Goal: Task Accomplishment & Management: Complete application form

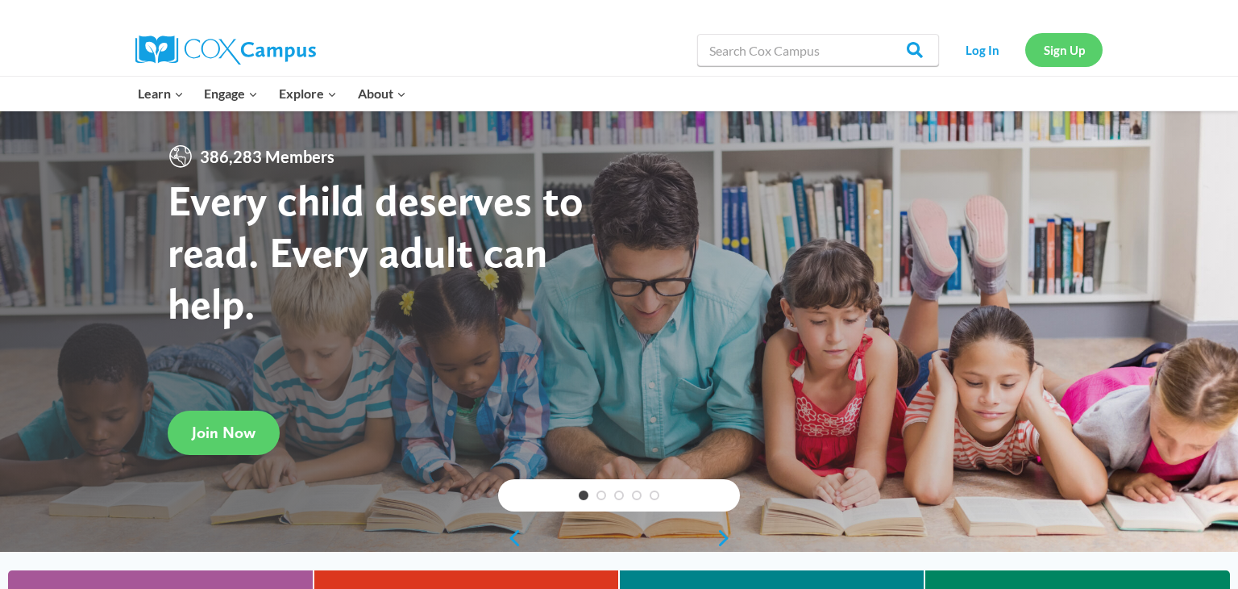
click at [1078, 47] on link "Sign Up" at bounding box center [1064, 49] width 77 height 33
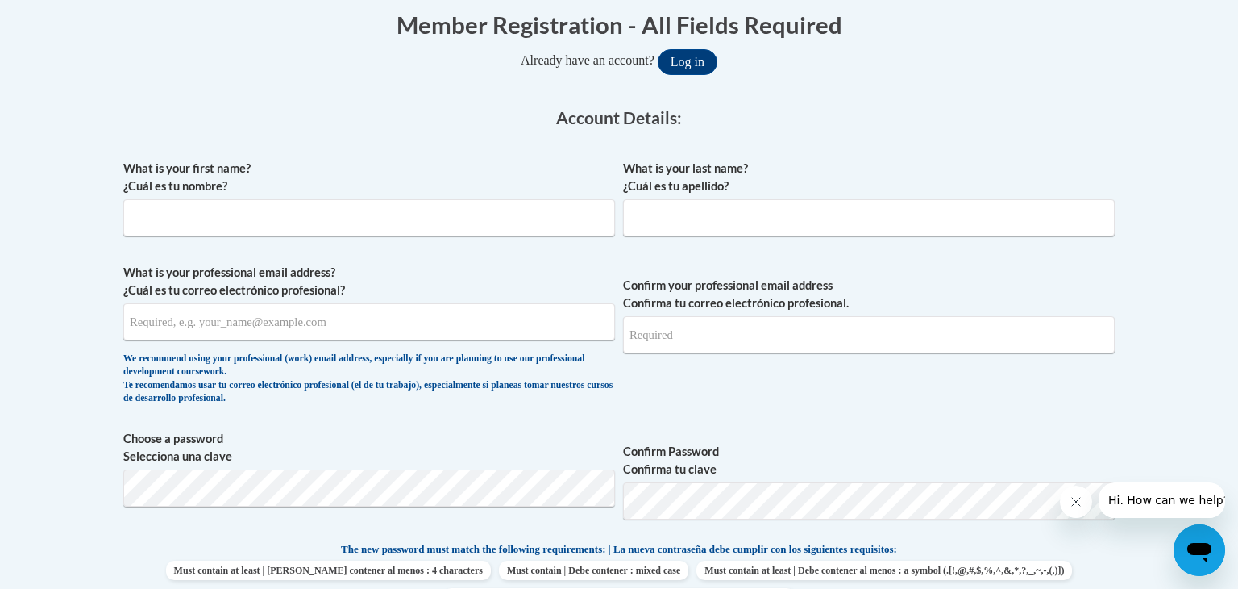
scroll to position [333, 0]
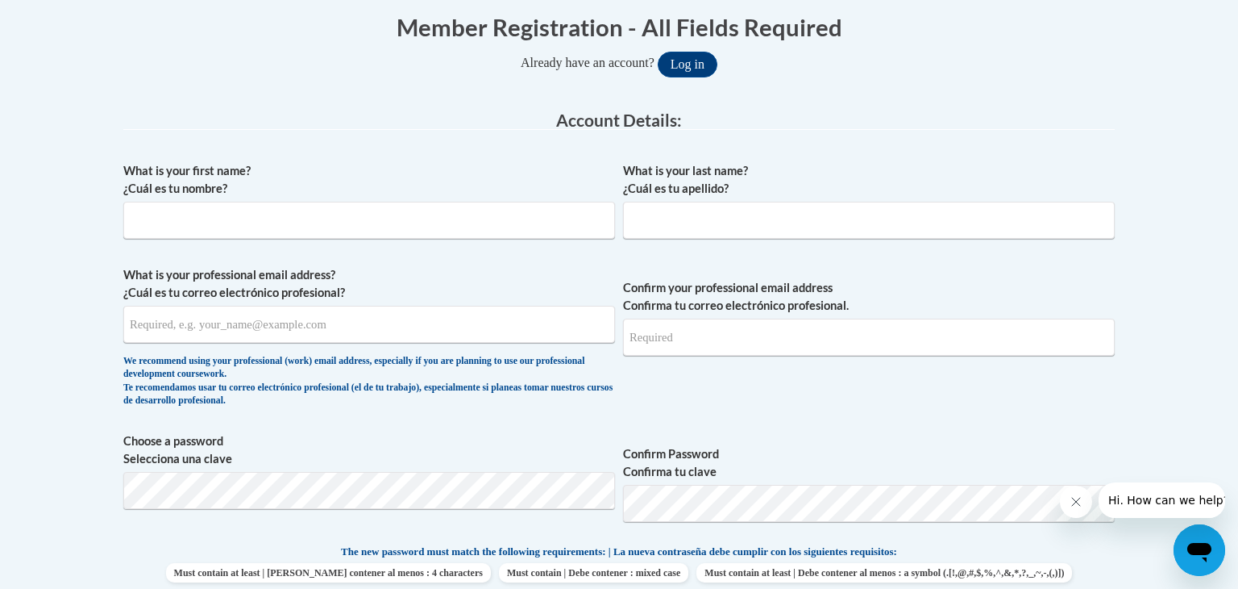
click at [232, 199] on span "What is your first name? ¿Cuál es tu nombre?" at bounding box center [369, 200] width 492 height 77
click at [227, 216] on input "What is your first name? ¿Cuál es tu nombre?" at bounding box center [369, 220] width 492 height 37
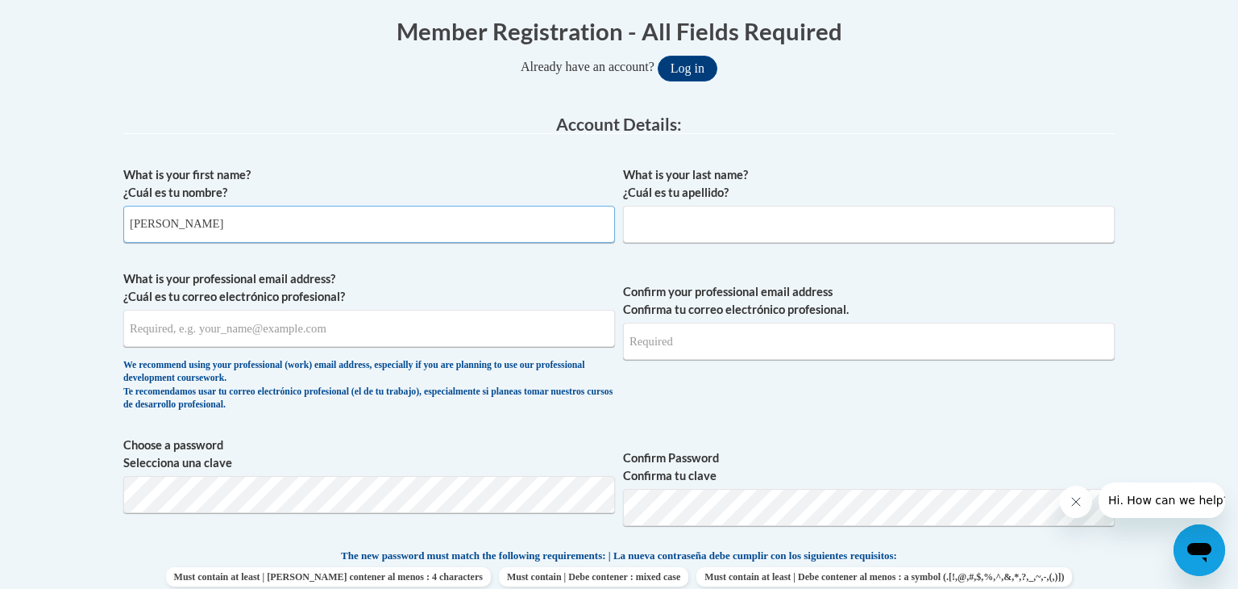
scroll to position [323, 0]
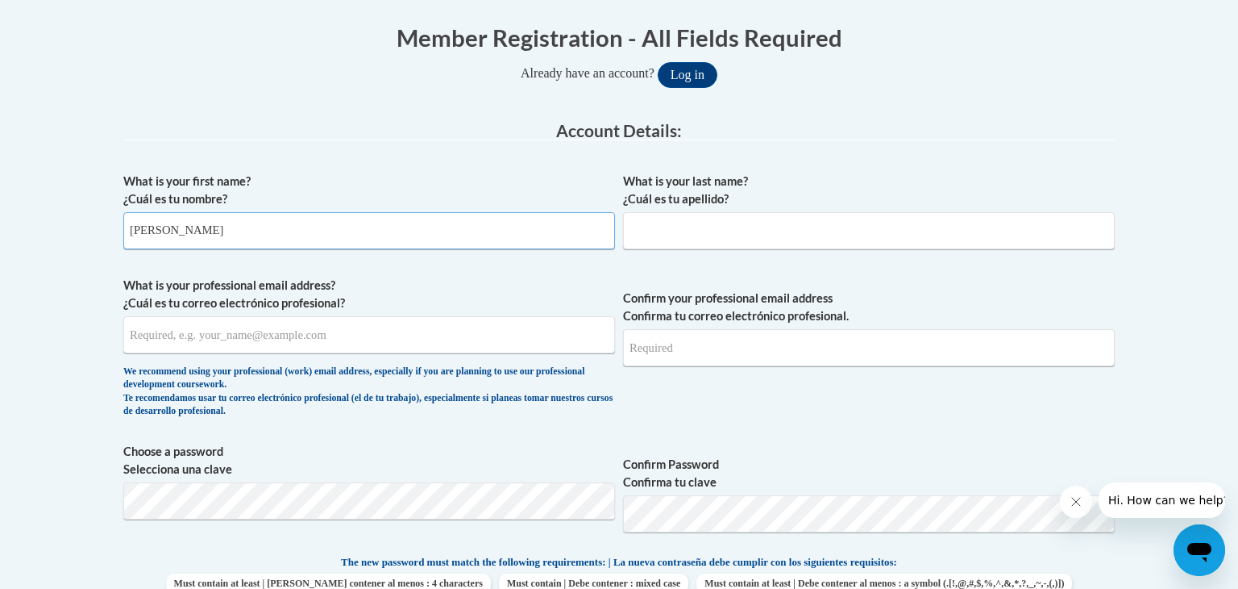
type input "jami"
click at [703, 232] on input "What is your last name? ¿Cuál es tu apellido?" at bounding box center [869, 230] width 492 height 37
type input "woods"
click at [300, 331] on input "What is your professional email address? ¿Cuál es tu correo electrónico profesi…" at bounding box center [369, 334] width 492 height 37
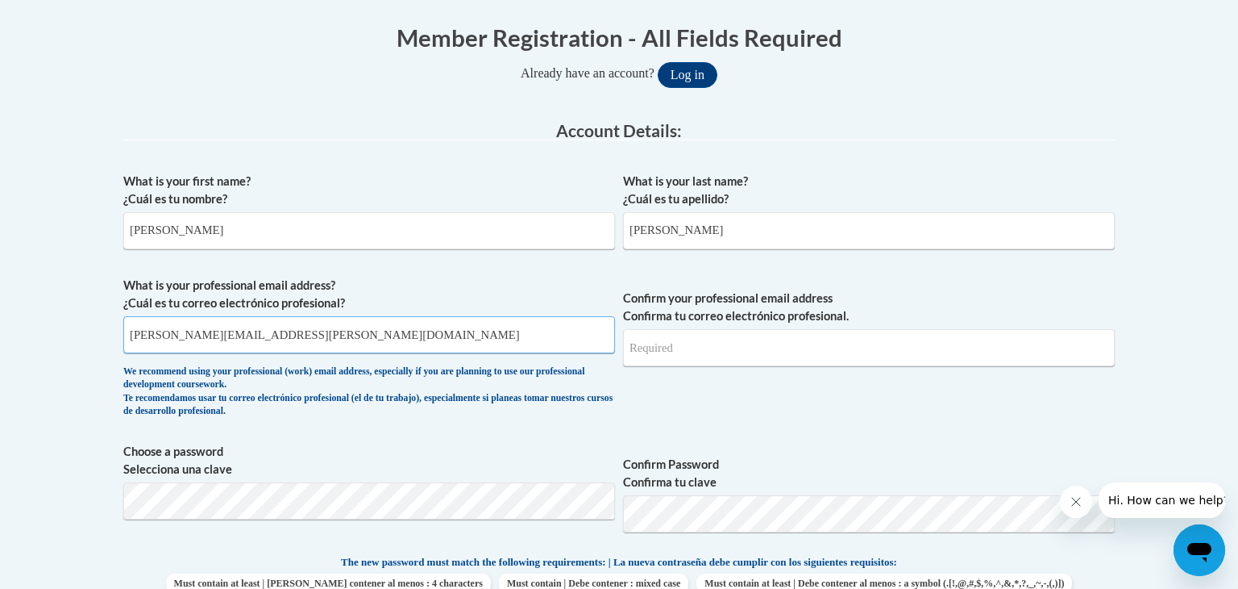
type input "jami.woods@gcsd.us"
click at [725, 318] on label "Confirm your professional email address Confirma tu correo electrónico profesio…" at bounding box center [869, 306] width 492 height 35
click at [725, 329] on input "Confirm your professional email address Confirma tu correo electrónico profesio…" at bounding box center [869, 347] width 492 height 37
click at [765, 348] on input "Confirm your professional email address Confirma tu correo electrónico profesio…" at bounding box center [869, 347] width 492 height 37
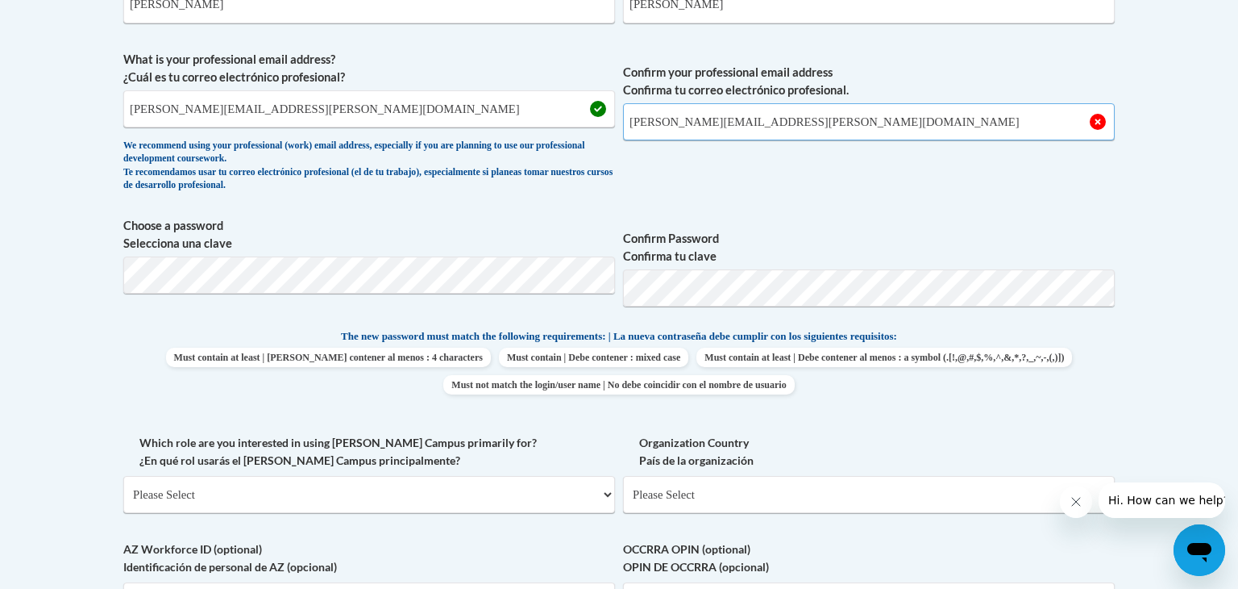
scroll to position [549, 0]
type input "jami.woods@gcsd.us"
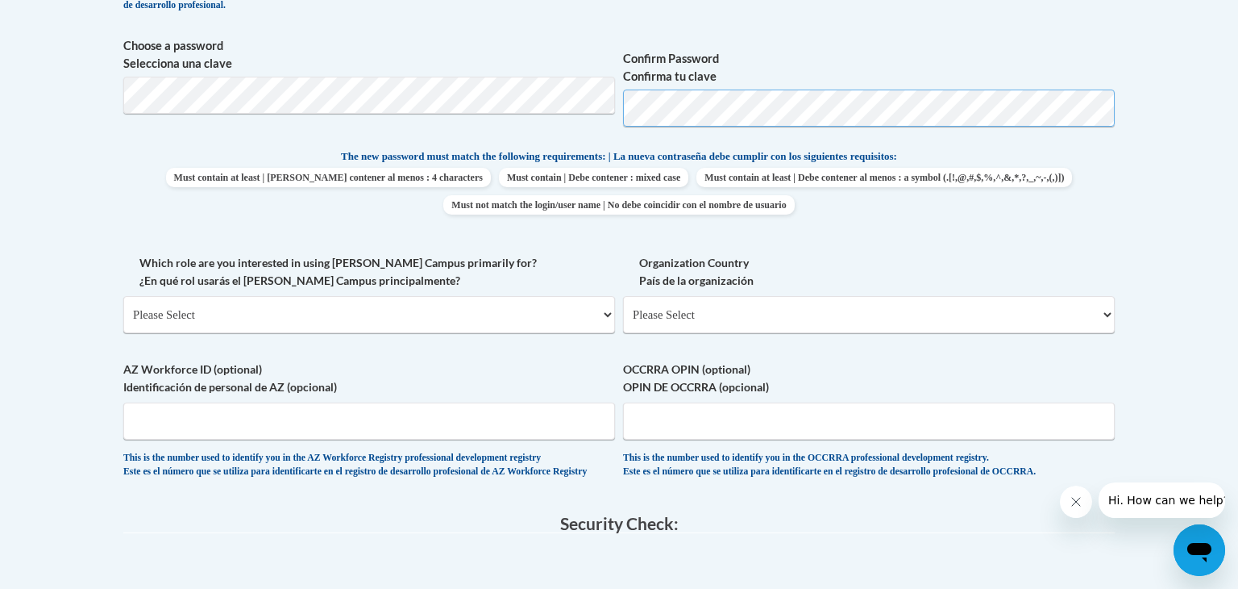
scroll to position [732, 0]
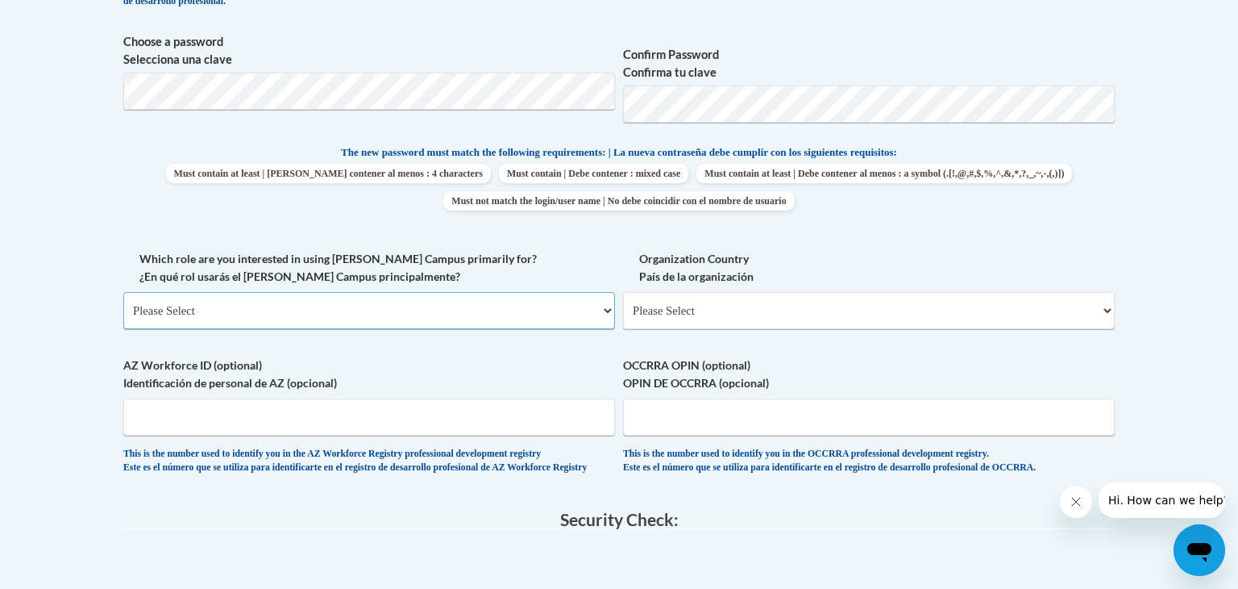
click at [246, 312] on select "Please Select College/University | Colegio/Universidad Community/Nonprofit Part…" at bounding box center [369, 310] width 492 height 37
select select "fbf2d438-af2f-41f8-98f1-81c410e29de3"
click at [123, 292] on select "Please Select College/University | Colegio/Universidad Community/Nonprofit Part…" at bounding box center [369, 310] width 492 height 37
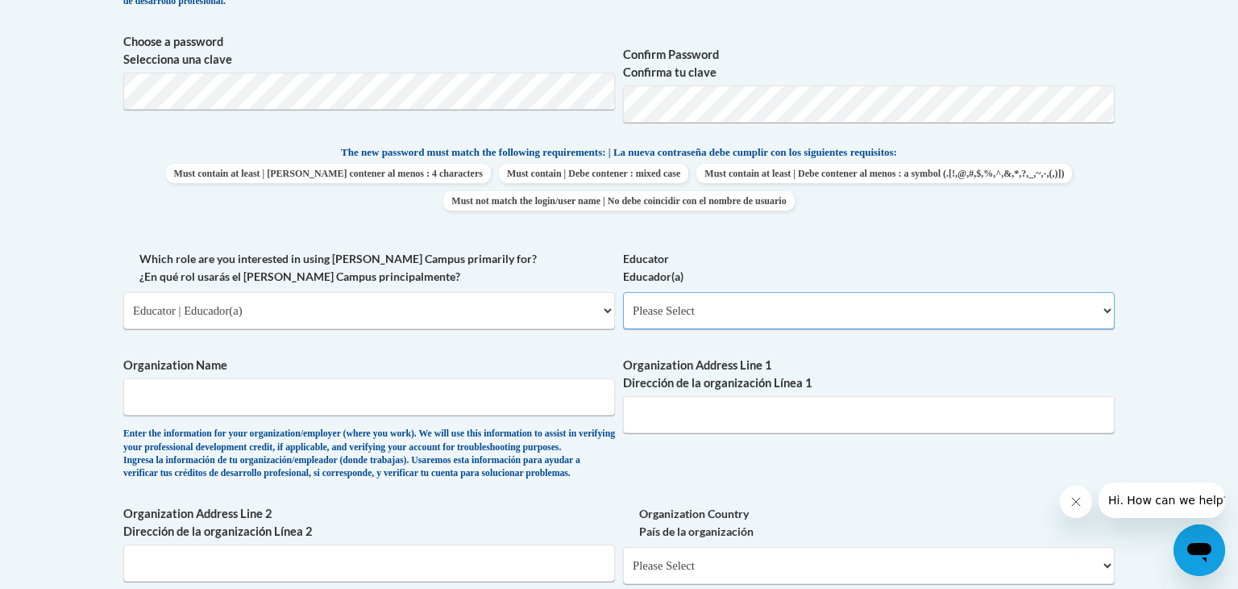
click at [681, 318] on select "Please Select Early Learning/Daycare Teacher/Family Home Care Provider | Maestr…" at bounding box center [869, 310] width 492 height 37
select select "5e2af403-4f2c-4e49-a02f-103e55d7b75b"
click at [623, 292] on select "Please Select Early Learning/Daycare Teacher/Family Home Care Provider | Maestr…" at bounding box center [869, 310] width 492 height 37
click at [318, 385] on input "Organization Name" at bounding box center [369, 396] width 492 height 37
type input "jami"
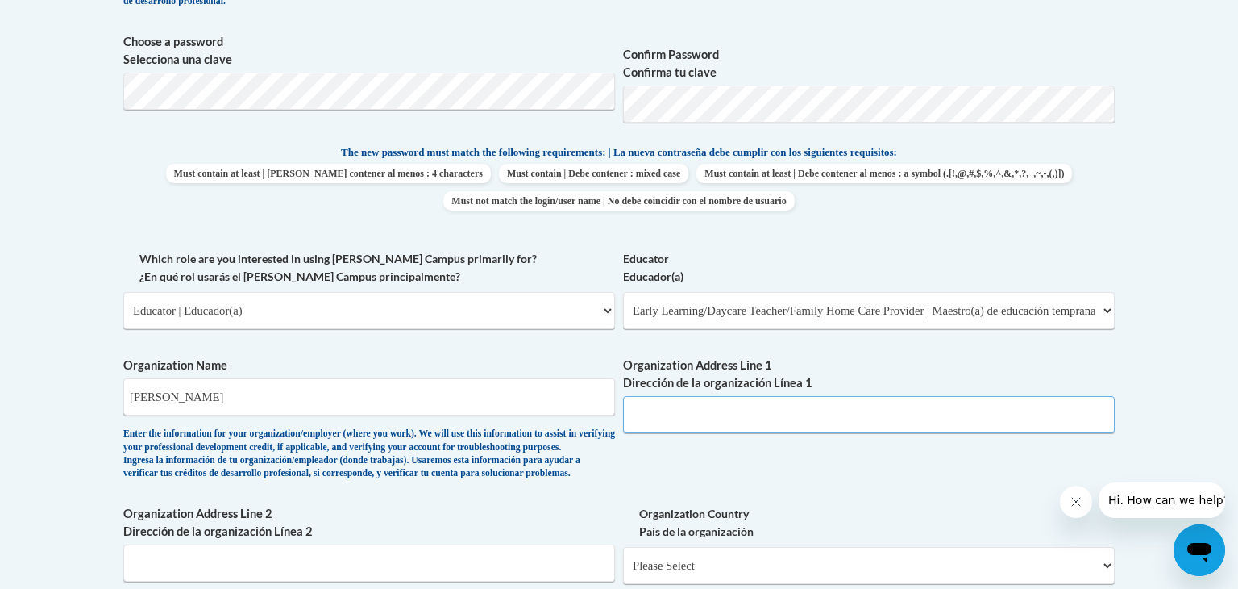
click at [722, 428] on input "Organization Address Line 1 Dirección de la organización Línea 1" at bounding box center [869, 414] width 492 height 37
type input "c"
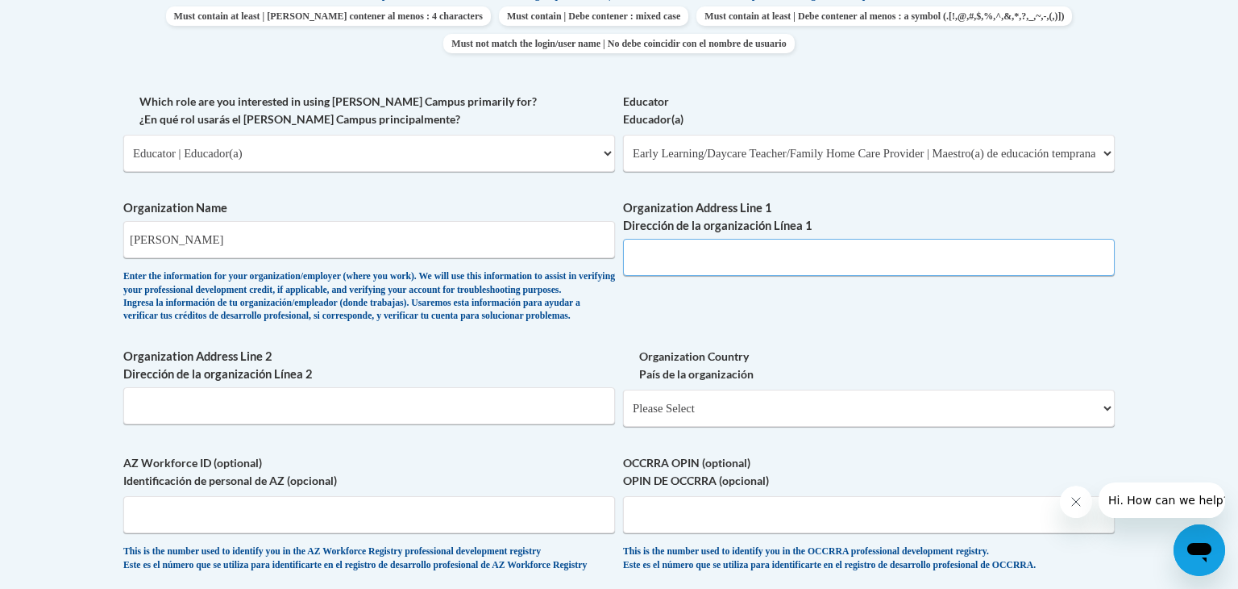
scroll to position [884, 0]
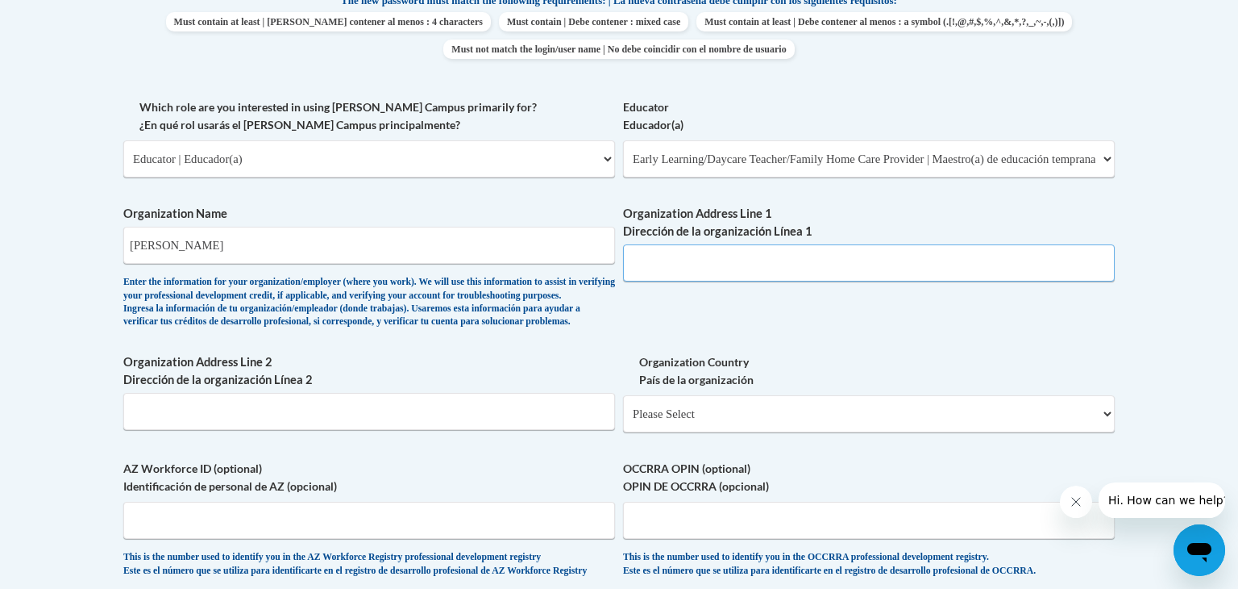
click at [856, 276] on input "Organization Address Line 1 Dirección de la organización Línea 1" at bounding box center [869, 262] width 492 height 37
type input "14159 hwy 26"
click at [816, 432] on select "Please Select United States | Estados Unidos Outside of the United States | Fue…" at bounding box center [869, 413] width 492 height 37
select select "ad49bcad-a171-4b2e-b99c-48b446064914"
click at [623, 420] on select "Please Select United States | Estados Unidos Outside of the United States | Fue…" at bounding box center [869, 413] width 492 height 37
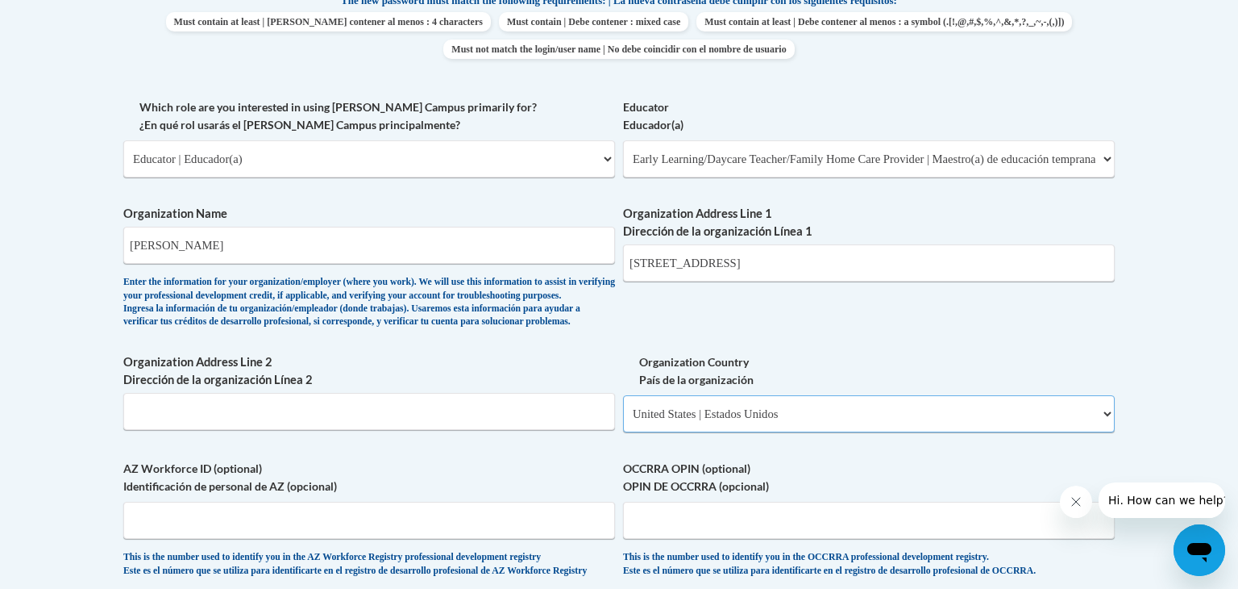
select select
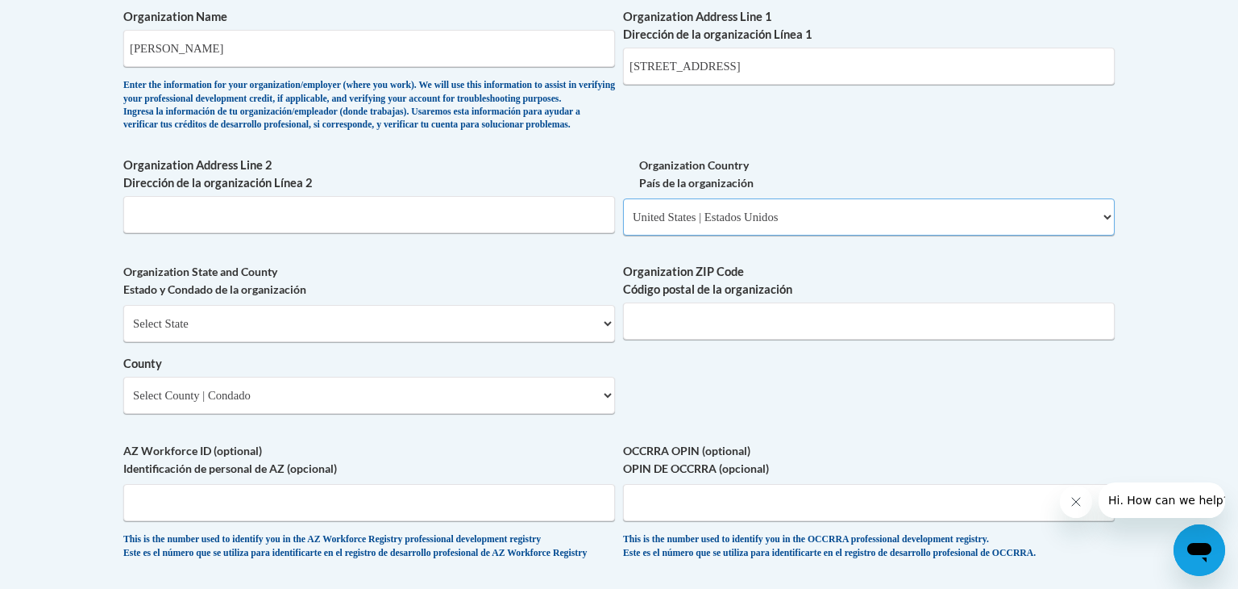
scroll to position [1362, 0]
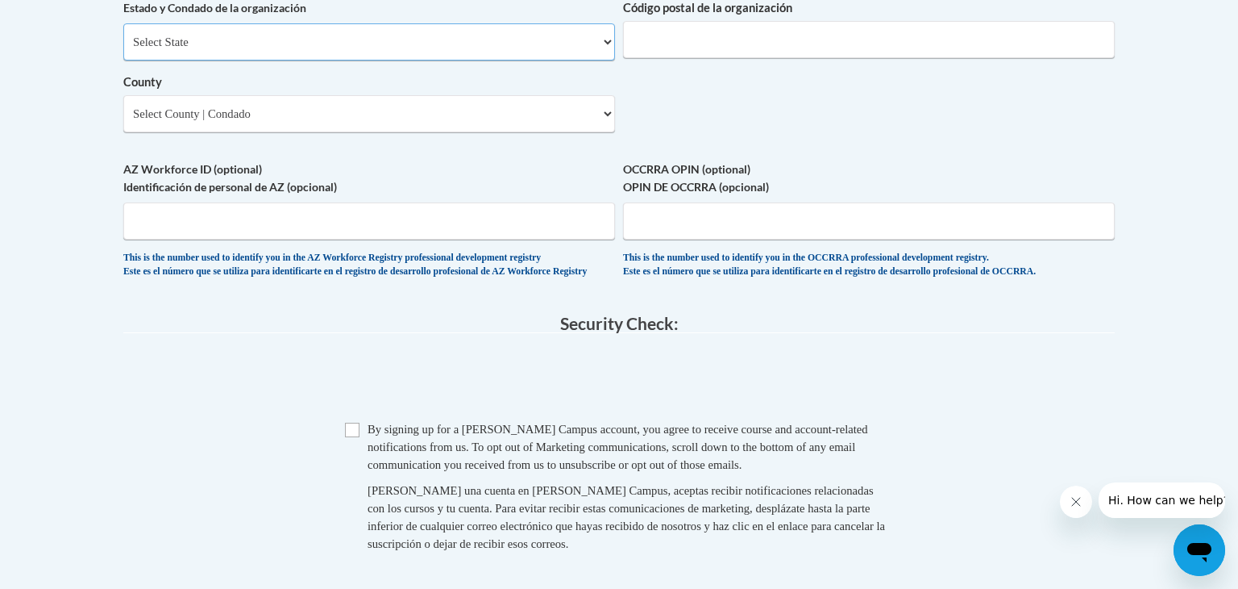
click at [152, 60] on select "Select State Alabama Alaska Arizona Arkansas California Colorado Connecticut De…" at bounding box center [369, 41] width 492 height 37
click at [261, 60] on select "Select State Alabama Alaska Arizona Arkansas California Colorado Connecticut De…" at bounding box center [369, 41] width 492 height 37
click at [262, 60] on select "Select State Alabama Alaska Arizona Arkansas California Colorado Connecticut De…" at bounding box center [369, 41] width 492 height 37
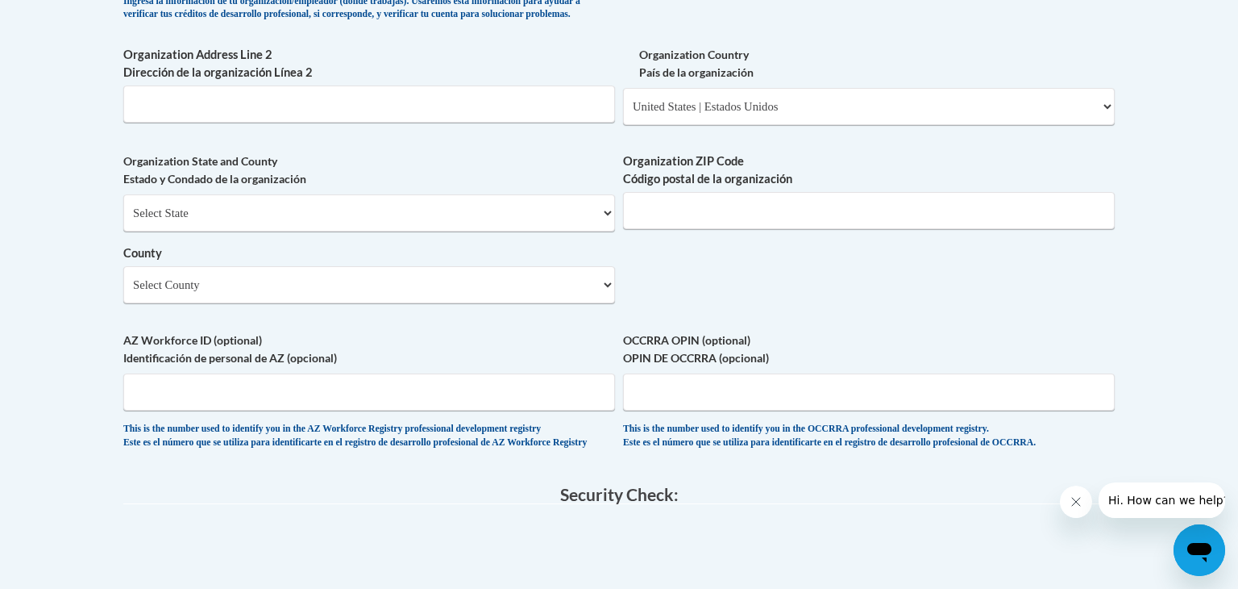
scroll to position [1159, 0]
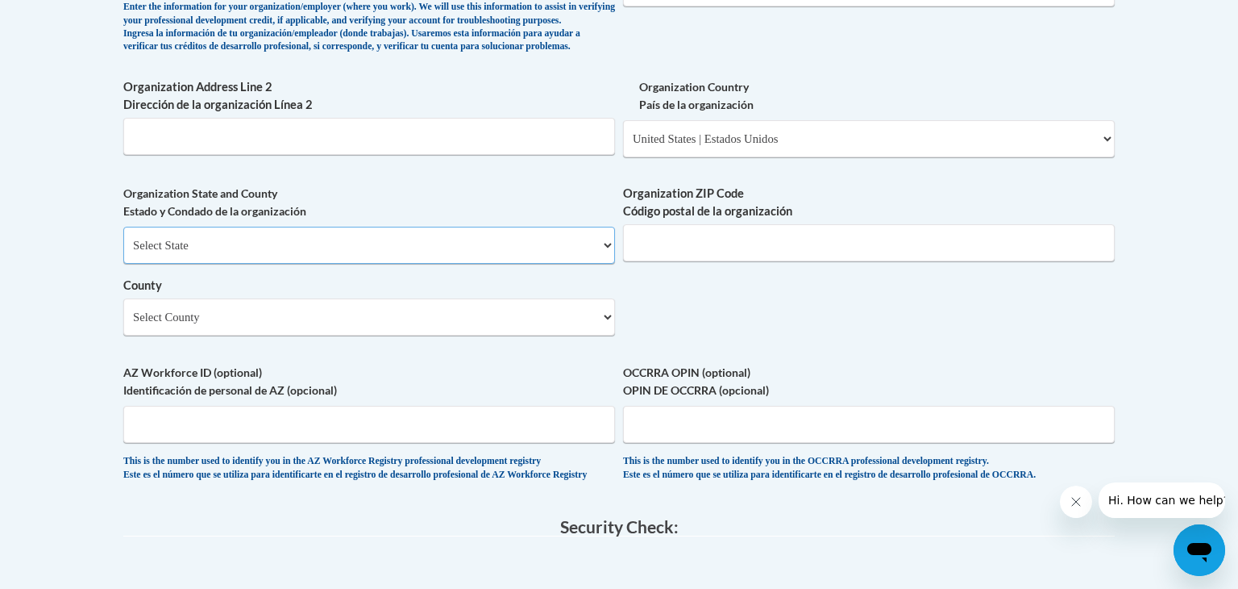
click at [493, 264] on select "Select State Alabama Alaska Arizona Arkansas California Colorado Connecticut De…" at bounding box center [369, 245] width 492 height 37
select select "Mississippi"
click at [123, 252] on select "Select State Alabama Alaska Arizona Arkansas California Colorado Connecticut De…" at bounding box center [369, 245] width 492 height 37
click at [706, 261] on input "Organization ZIP Code Código postal de la organización" at bounding box center [869, 242] width 492 height 37
type input "39452"
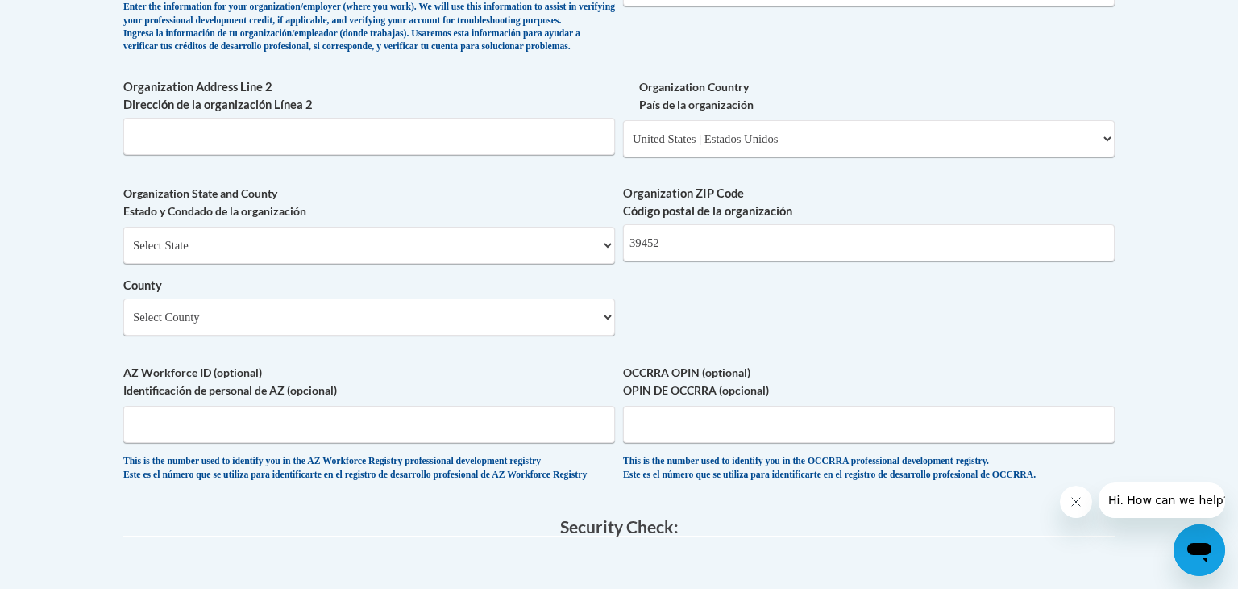
click at [353, 348] on div "Organization State and County Estado y Condado de la organización Select State …" at bounding box center [369, 266] width 492 height 163
click at [331, 335] on select "Select County Adams Alcorn Amite Attala Benton Bolivar Calhoun Carroll Chickasa…" at bounding box center [369, 316] width 492 height 37
select select "George"
click at [123, 324] on select "Select County Adams Alcorn Amite Attala Benton Bolivar Calhoun Carroll Chickasa…" at bounding box center [369, 316] width 492 height 37
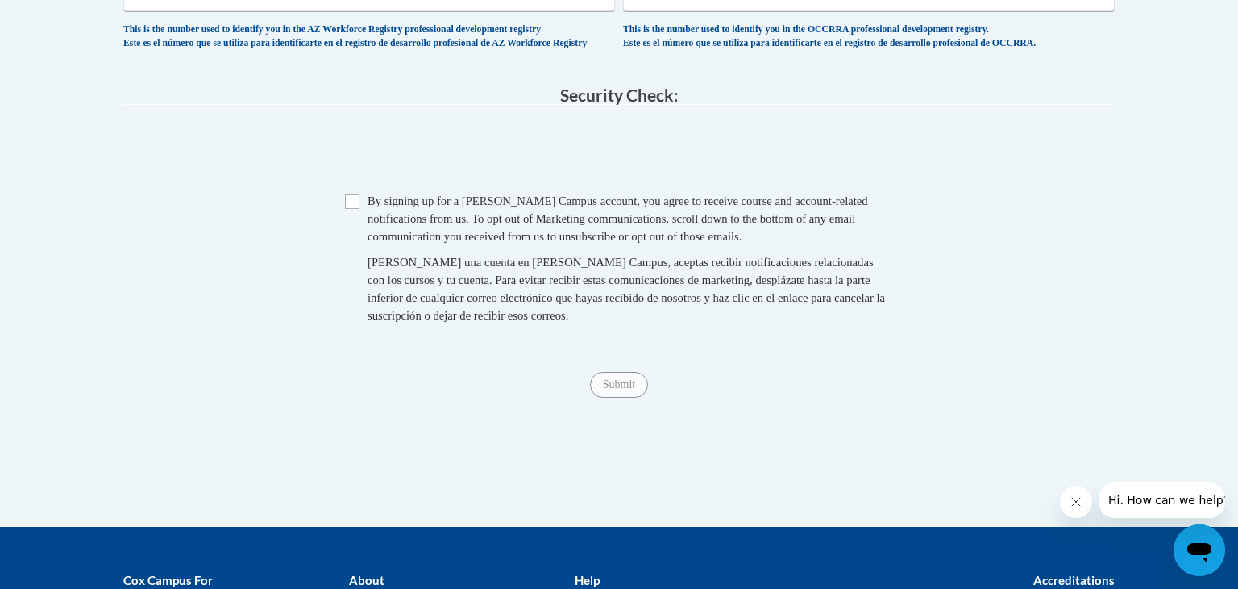
scroll to position [1588, 0]
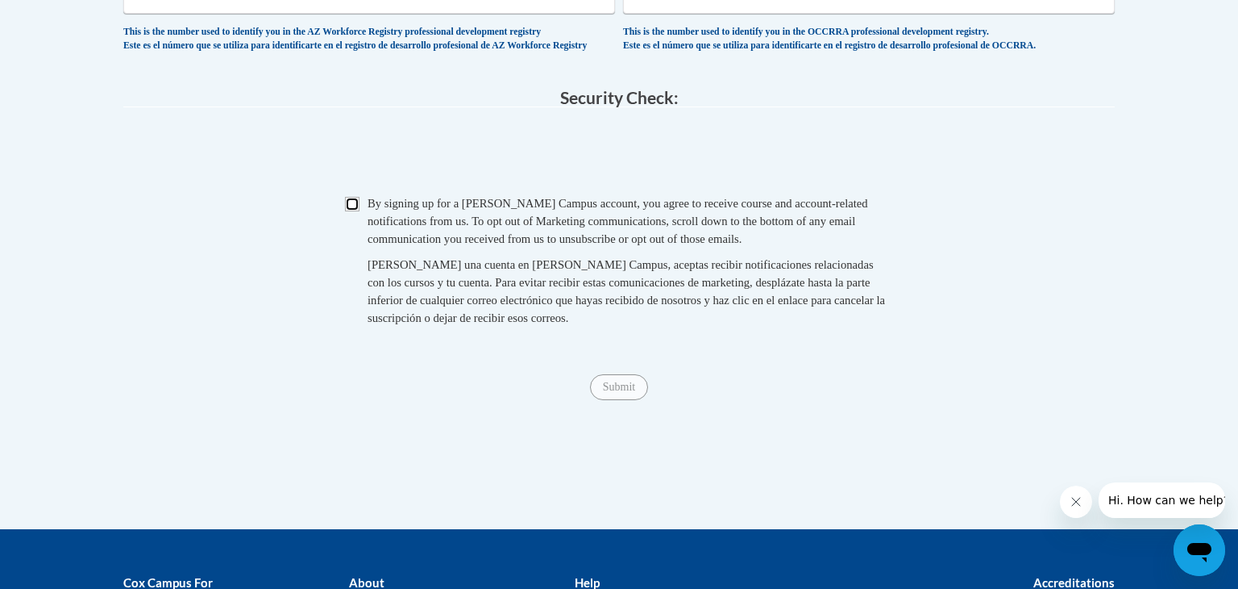
click at [356, 211] on input "Checkbox" at bounding box center [352, 204] width 15 height 15
checkbox input "true"
click at [615, 400] on input "Submit" at bounding box center [619, 387] width 58 height 26
